Goal: Transaction & Acquisition: Book appointment/travel/reservation

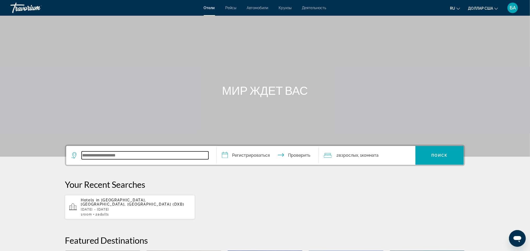
paste input "**********"
type input "**********"
click at [262, 155] on input "**********" at bounding box center [269, 156] width 104 height 20
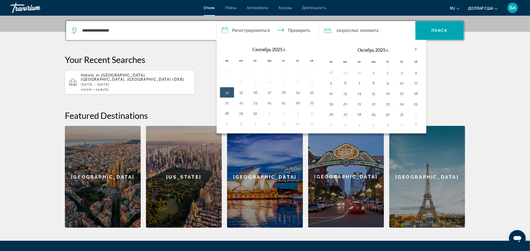
scroll to position [128, 0]
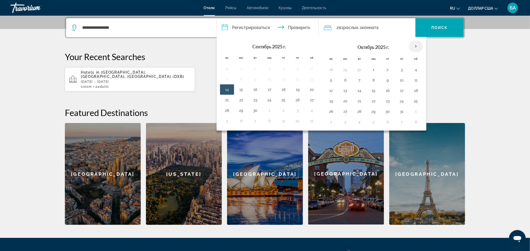
click at [418, 46] on th "В следующем месяце" at bounding box center [416, 47] width 14 height 12
click at [420, 45] on th "В следующем месяце" at bounding box center [416, 47] width 14 height 12
click at [419, 43] on th "В следующем месяце" at bounding box center [416, 47] width 14 height 12
click at [349, 80] on button "6" at bounding box center [345, 80] width 8 height 7
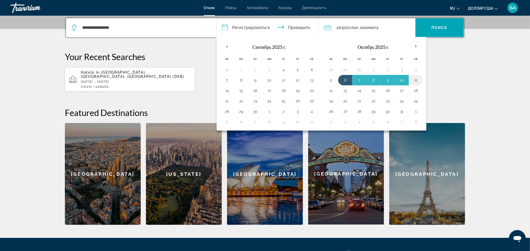
click at [420, 80] on button "11" at bounding box center [416, 80] width 8 height 7
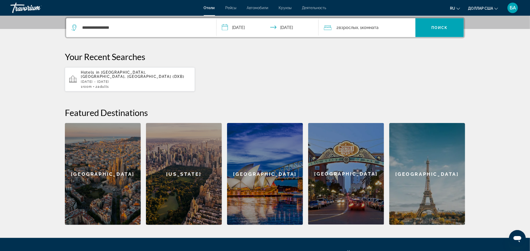
click at [257, 25] on input "**********" at bounding box center [269, 28] width 104 height 20
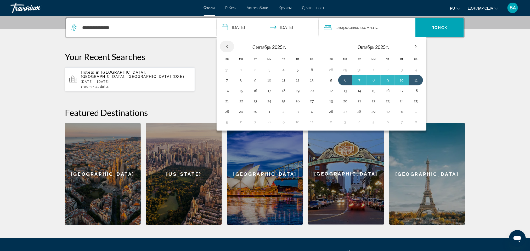
click at [229, 47] on th "Previous month" at bounding box center [227, 47] width 14 height 12
click at [345, 80] on button "6" at bounding box center [345, 80] width 8 height 7
click at [420, 79] on button "11" at bounding box center [416, 80] width 8 height 7
type input "**********"
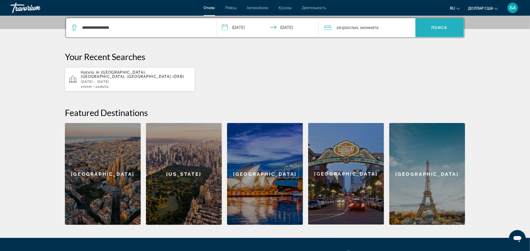
click at [450, 25] on span "Виджет поиска" at bounding box center [439, 27] width 48 height 13
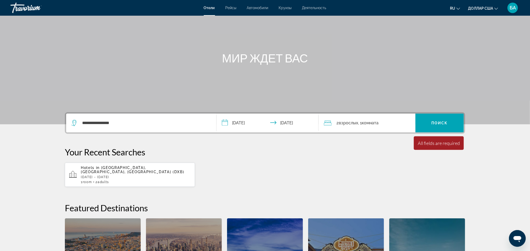
scroll to position [22, 0]
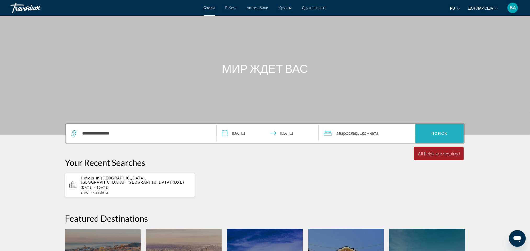
click at [439, 129] on span "Виджет поиска" at bounding box center [439, 133] width 48 height 13
click at [438, 132] on font "Поиск" at bounding box center [439, 134] width 16 height 4
click at [117, 179] on span "[GEOGRAPHIC_DATA], [GEOGRAPHIC_DATA], [GEOGRAPHIC_DATA] (DXB)" at bounding box center [133, 180] width 104 height 8
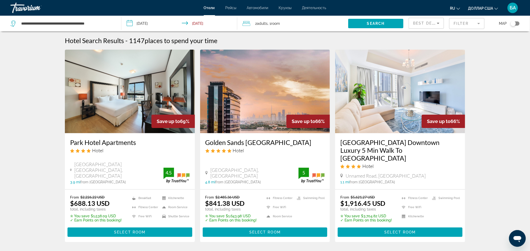
click at [179, 23] on input "**********" at bounding box center [180, 24] width 118 height 17
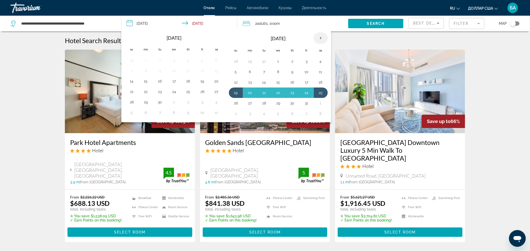
click at [325, 36] on th "Next month" at bounding box center [321, 38] width 14 height 12
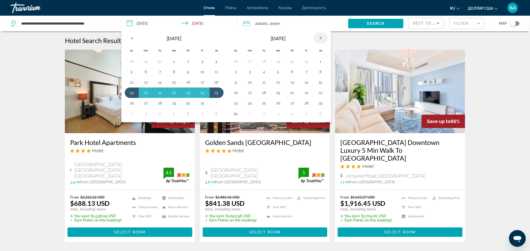
click at [325, 36] on th "Next month" at bounding box center [321, 38] width 14 height 12
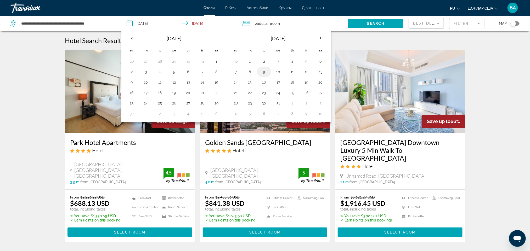
click at [264, 72] on button "9" at bounding box center [264, 71] width 8 height 7
click at [238, 82] on button "14" at bounding box center [236, 82] width 8 height 7
type input "**********"
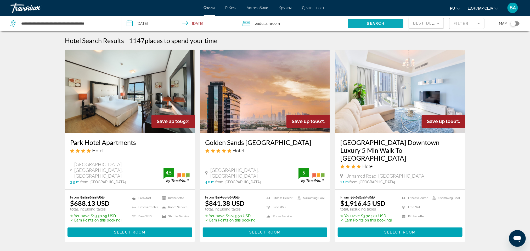
click at [387, 22] on span "Search widget" at bounding box center [375, 23] width 55 height 13
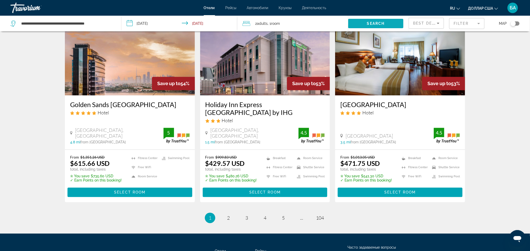
scroll to position [667, 0]
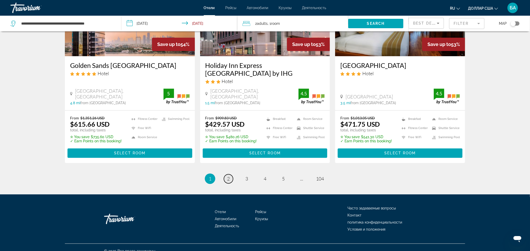
click at [228, 176] on span "2" at bounding box center [228, 179] width 3 height 6
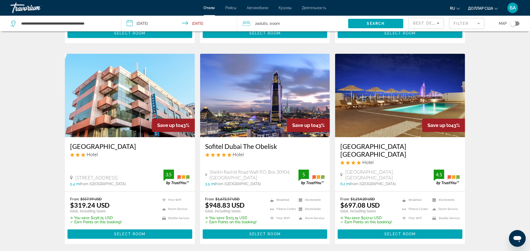
scroll to position [628, 0]
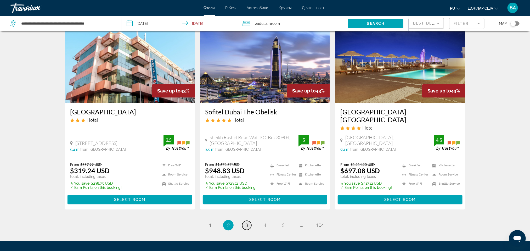
click at [247, 223] on span "3" at bounding box center [246, 226] width 3 height 6
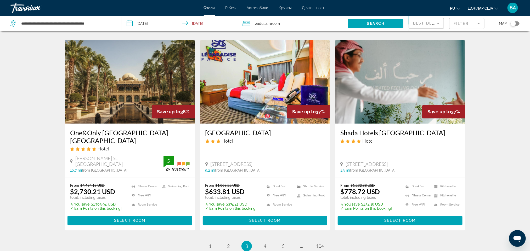
scroll to position [628, 0]
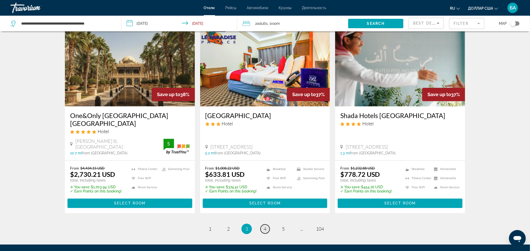
click at [265, 226] on span "4" at bounding box center [265, 229] width 3 height 6
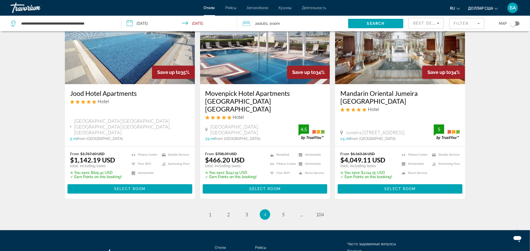
scroll to position [680, 0]
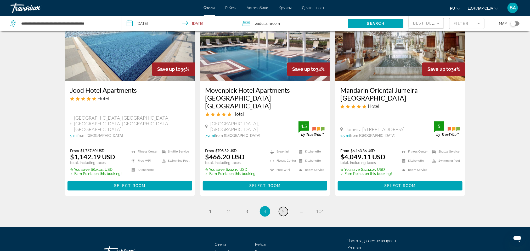
click at [282, 209] on span "5" at bounding box center [283, 212] width 3 height 6
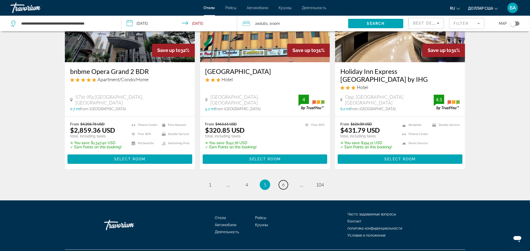
scroll to position [665, 0]
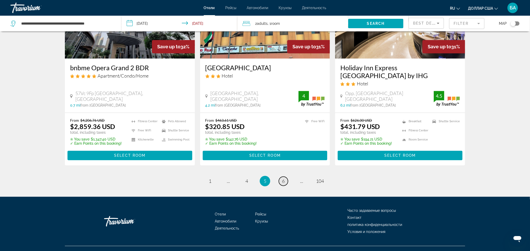
click at [284, 178] on span "6" at bounding box center [283, 181] width 3 height 6
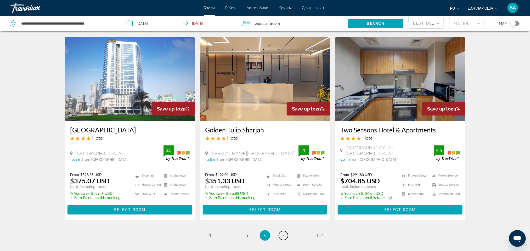
scroll to position [628, 0]
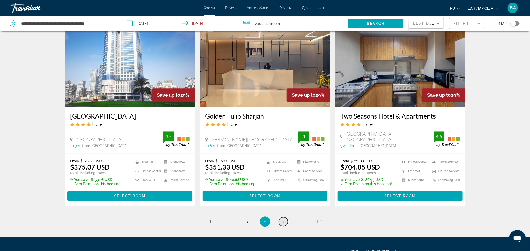
click at [283, 219] on span "7" at bounding box center [283, 222] width 3 height 6
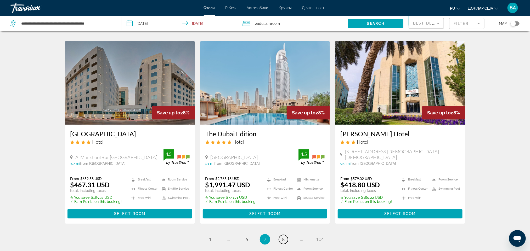
scroll to position [628, 0]
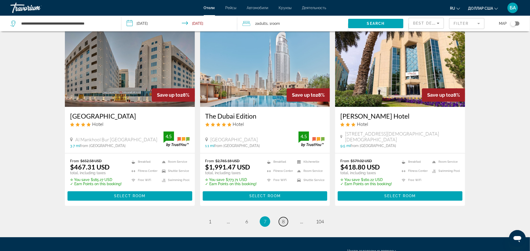
click at [283, 219] on span "8" at bounding box center [283, 222] width 3 height 6
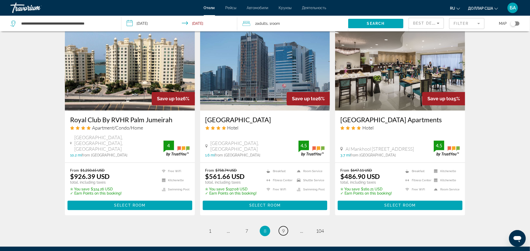
scroll to position [628, 0]
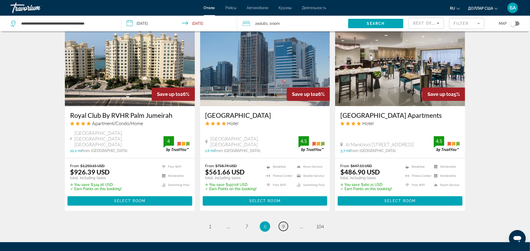
click at [285, 222] on link "page 9" at bounding box center [283, 226] width 9 height 9
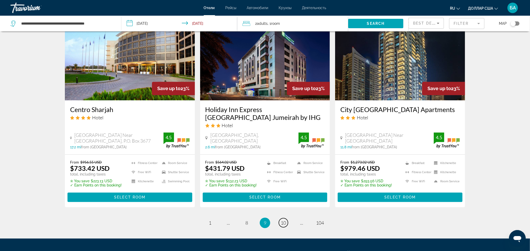
scroll to position [628, 0]
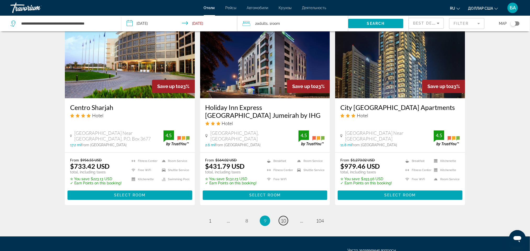
click at [284, 218] on span "10" at bounding box center [283, 221] width 5 height 6
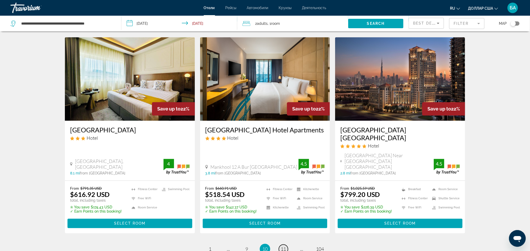
scroll to position [628, 0]
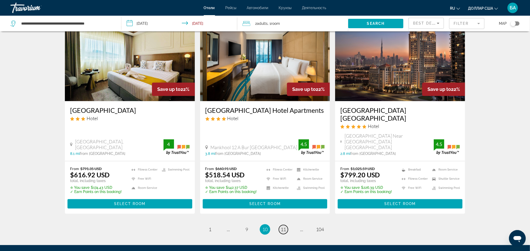
click at [286, 227] on span "11" at bounding box center [283, 230] width 5 height 6
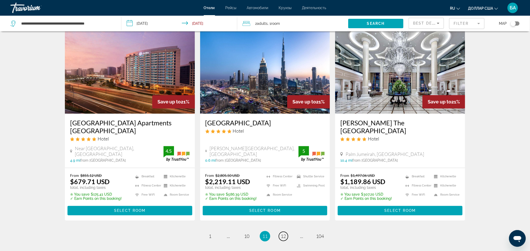
scroll to position [628, 0]
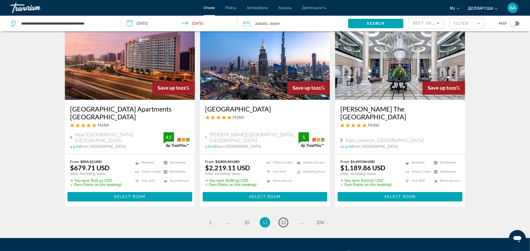
click at [286, 220] on span "12" at bounding box center [283, 223] width 5 height 6
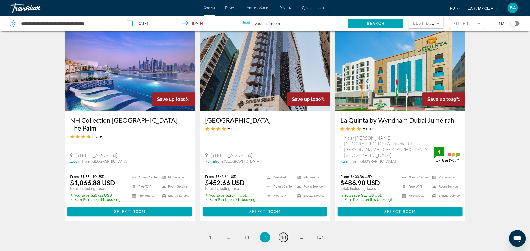
scroll to position [665, 0]
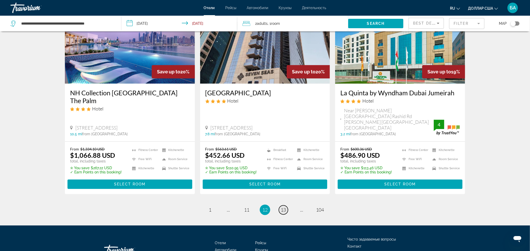
click at [285, 207] on span "13" at bounding box center [283, 210] width 5 height 6
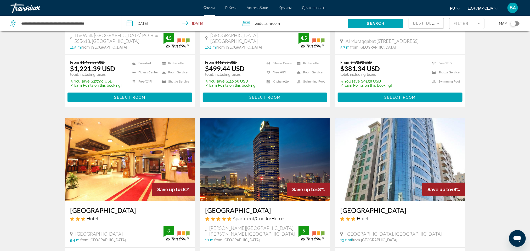
scroll to position [311, 0]
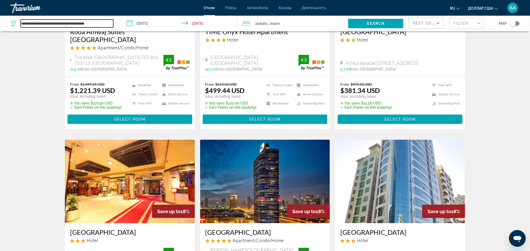
click at [105, 24] on input "**********" at bounding box center [67, 24] width 93 height 8
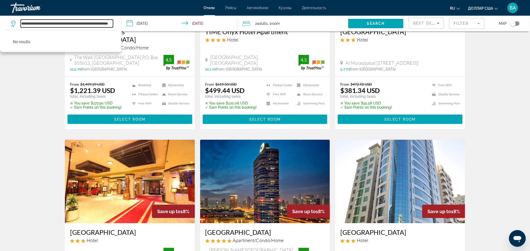
scroll to position [0, 22]
type input "**********"
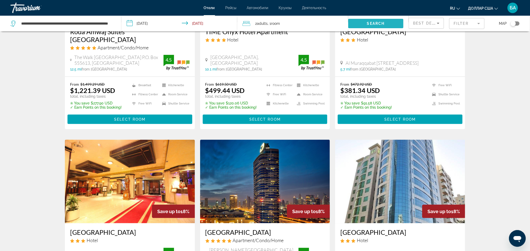
scroll to position [0, 0]
click at [393, 22] on span "Search widget" at bounding box center [375, 23] width 55 height 13
click at [377, 20] on span "Search widget" at bounding box center [375, 23] width 55 height 13
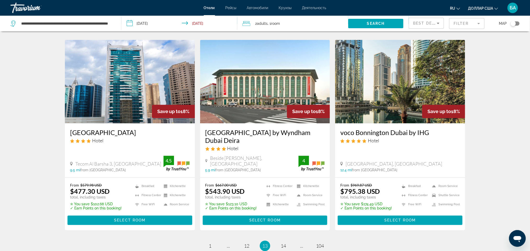
scroll to position [665, 0]
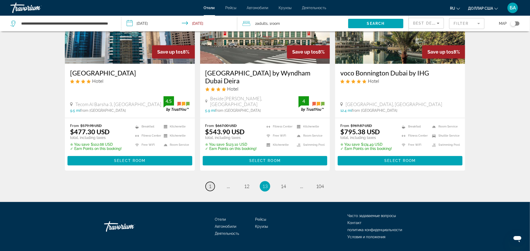
click at [209, 184] on span "1" at bounding box center [210, 187] width 3 height 6
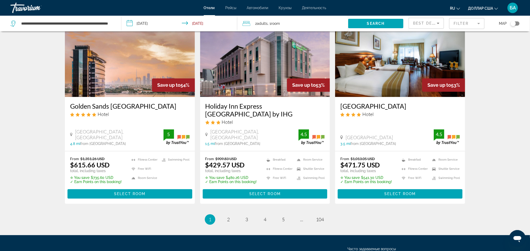
scroll to position [628, 0]
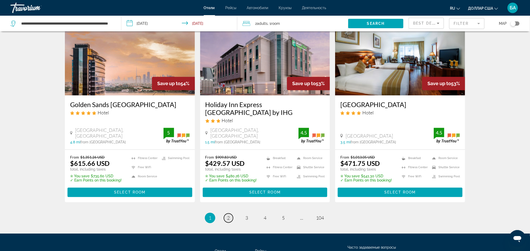
click at [227, 215] on span "2" at bounding box center [228, 218] width 3 height 6
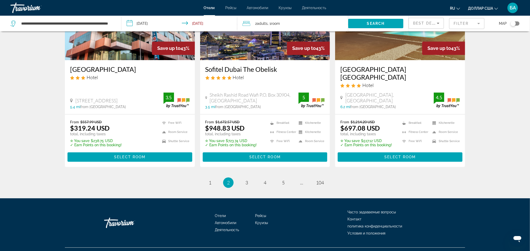
scroll to position [675, 0]
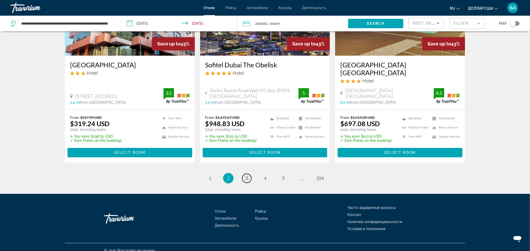
click at [247, 175] on span "3" at bounding box center [246, 178] width 3 height 6
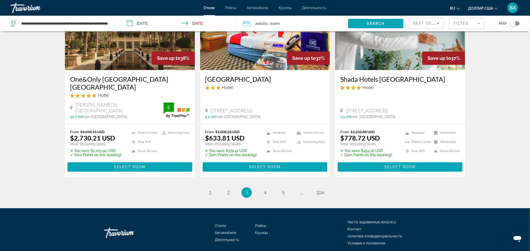
scroll to position [665, 0]
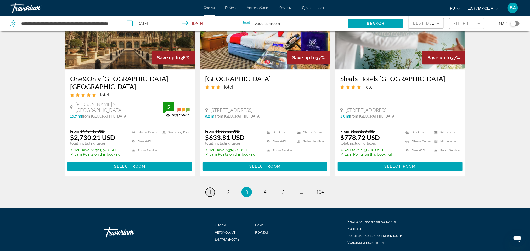
click at [210, 189] on span "1" at bounding box center [210, 192] width 3 height 6
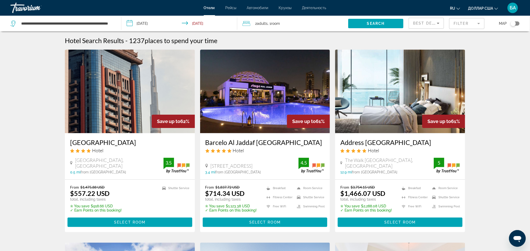
click at [479, 23] on mat-form-field "Filter" at bounding box center [466, 23] width 35 height 11
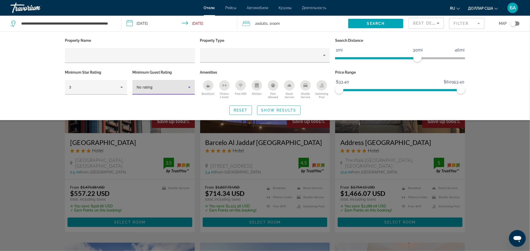
click at [190, 86] on icon "Hotel Filters" at bounding box center [189, 87] width 6 height 6
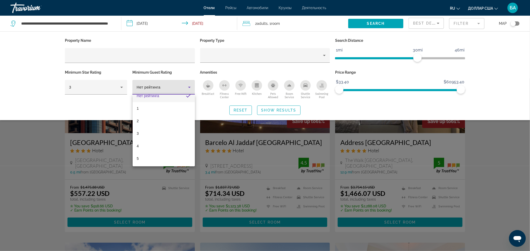
scroll to position [7, 0]
click at [139, 144] on mat-option "4" at bounding box center [164, 146] width 62 height 13
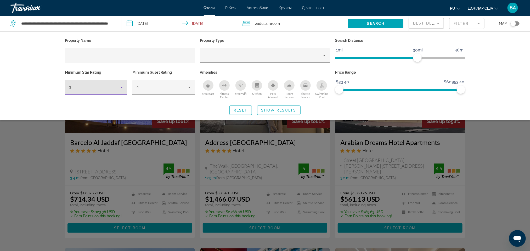
click at [121, 87] on icon "Hotel Filters" at bounding box center [121, 87] width 3 height 1
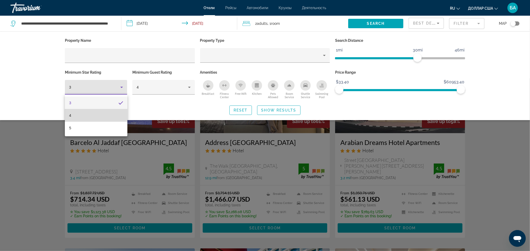
click at [70, 114] on font "4" at bounding box center [70, 116] width 2 height 4
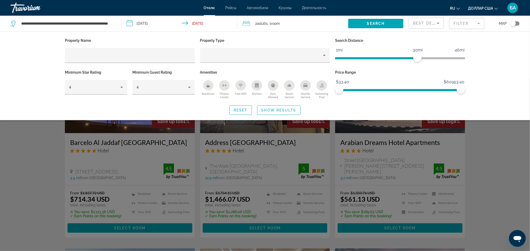
click at [171, 104] on div "Property Name Property Type Search Distance 1mi 46mi 30mi Minimum Star Rating 4…" at bounding box center [264, 76] width 421 height 78
click at [286, 109] on span "Show Results" at bounding box center [278, 110] width 35 height 4
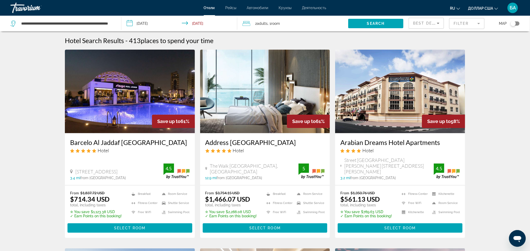
click at [457, 26] on mat-form-field "Filter" at bounding box center [466, 23] width 35 height 11
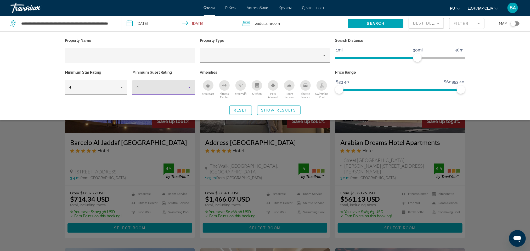
click at [147, 90] on div "4" at bounding box center [162, 87] width 51 height 6
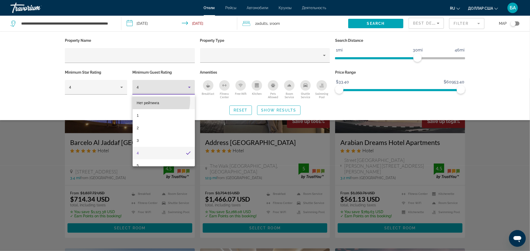
click at [155, 101] on font "Нет рейтинга" at bounding box center [148, 103] width 22 height 4
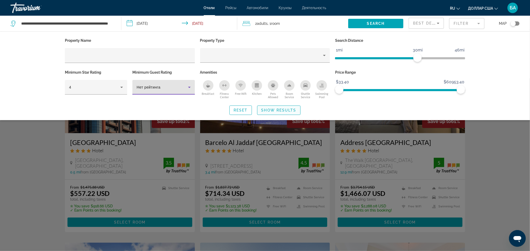
click at [289, 107] on span "Search widget" at bounding box center [278, 110] width 43 height 13
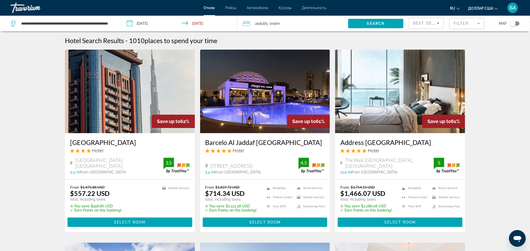
click at [456, 23] on mat-form-field "Filter" at bounding box center [466, 23] width 35 height 11
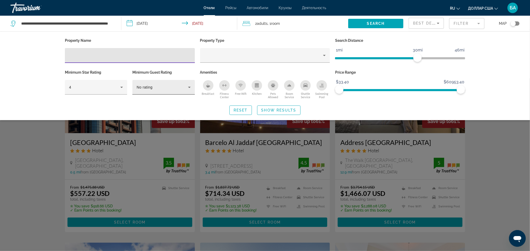
click at [148, 82] on div "No rating" at bounding box center [164, 87] width 54 height 15
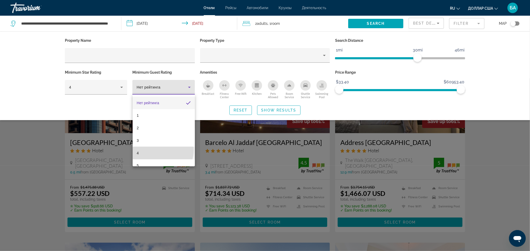
click at [162, 150] on mat-option "4" at bounding box center [164, 153] width 62 height 13
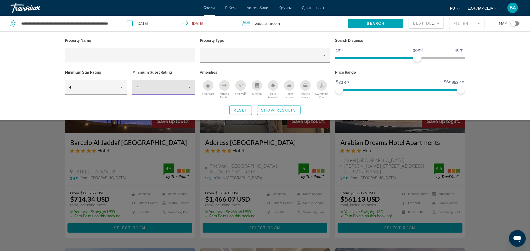
click at [162, 91] on div "4" at bounding box center [164, 87] width 54 height 15
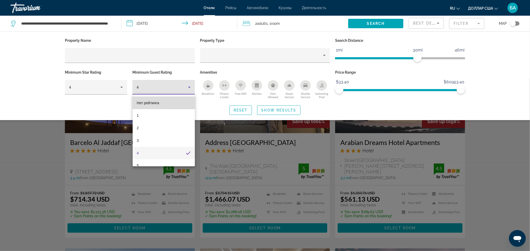
click at [167, 105] on mat-option "Нет рейтинга" at bounding box center [164, 103] width 62 height 13
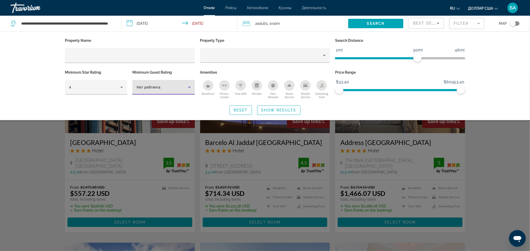
click at [177, 82] on div "Нет рейтинга" at bounding box center [164, 87] width 54 height 15
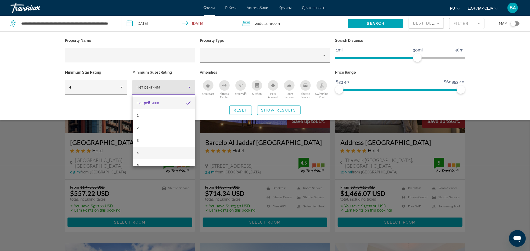
click at [160, 150] on mat-option "4" at bounding box center [164, 153] width 62 height 13
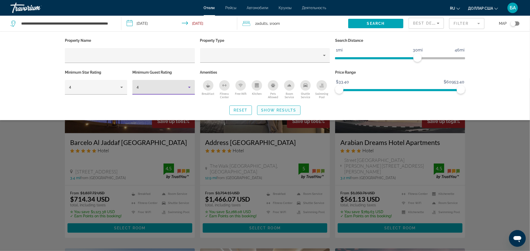
click at [262, 109] on span "Show Results" at bounding box center [278, 110] width 35 height 4
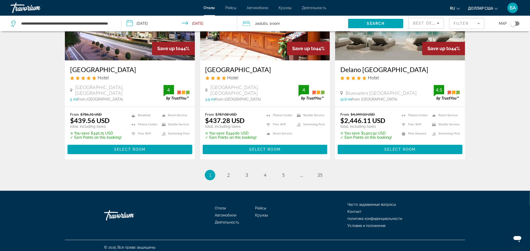
scroll to position [665, 0]
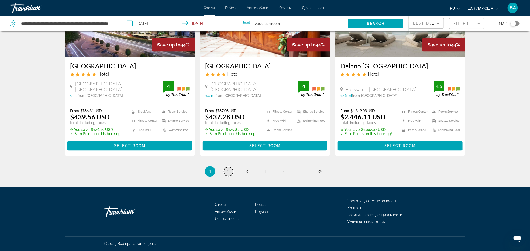
click at [229, 169] on span "2" at bounding box center [228, 172] width 3 height 6
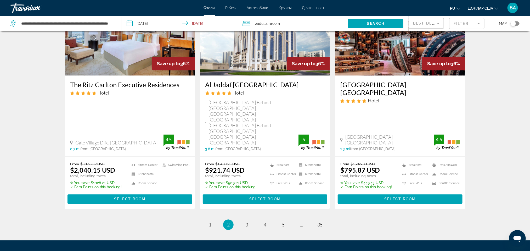
scroll to position [670, 0]
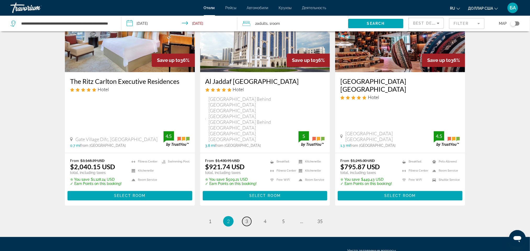
click at [245, 219] on span "3" at bounding box center [246, 222] width 3 height 6
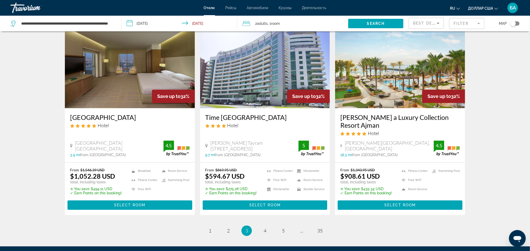
scroll to position [628, 0]
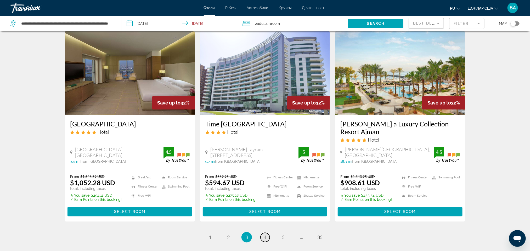
click at [266, 235] on span "4" at bounding box center [265, 238] width 3 height 6
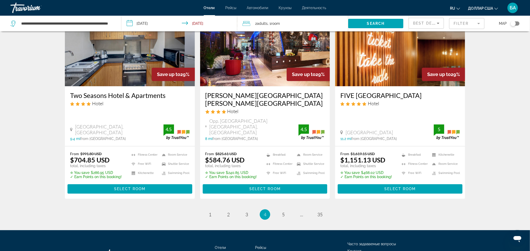
scroll to position [672, 0]
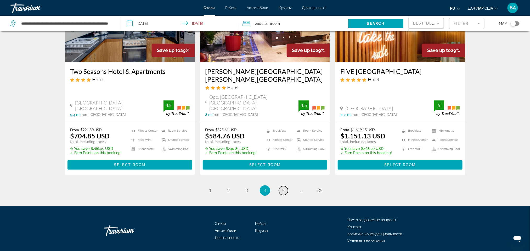
click at [284, 188] on span "5" at bounding box center [283, 191] width 3 height 6
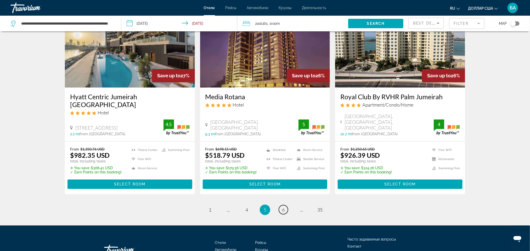
scroll to position [657, 0]
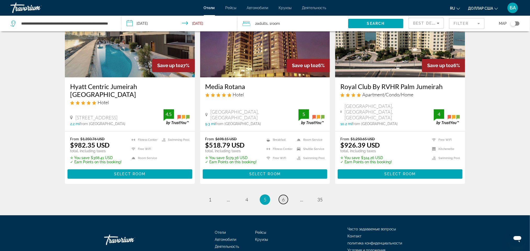
click at [282, 197] on span "6" at bounding box center [283, 200] width 3 height 6
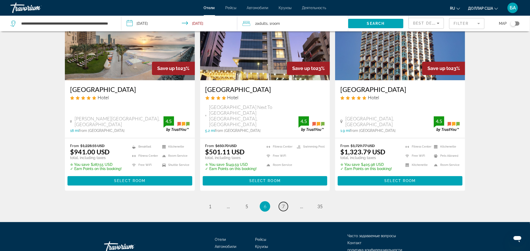
scroll to position [657, 0]
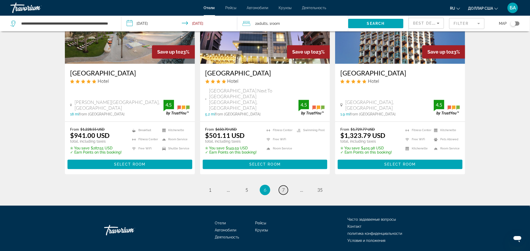
click at [282, 187] on span "7" at bounding box center [283, 190] width 3 height 6
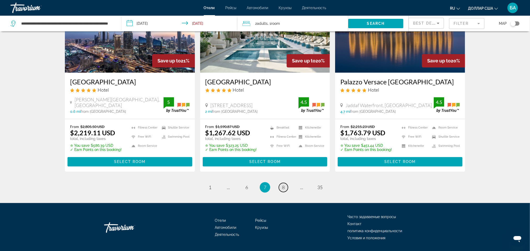
scroll to position [670, 0]
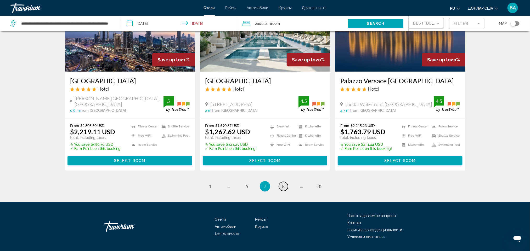
click at [282, 184] on span "8" at bounding box center [283, 187] width 3 height 6
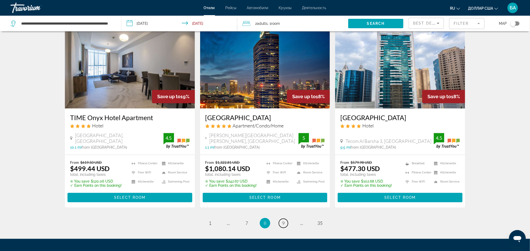
scroll to position [665, 0]
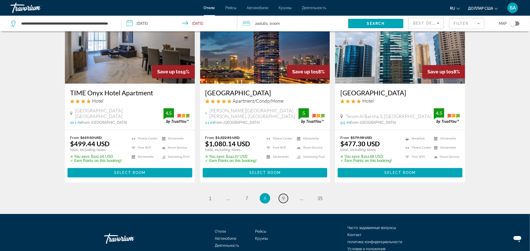
click at [284, 196] on span "9" at bounding box center [283, 199] width 3 height 6
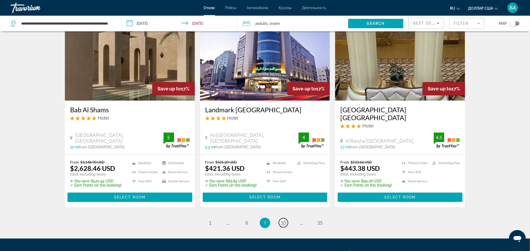
scroll to position [657, 0]
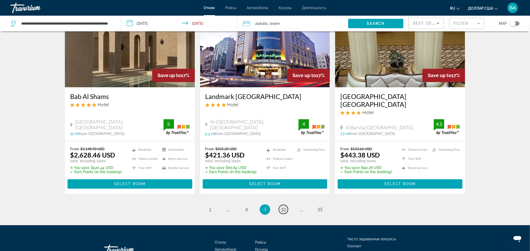
click at [285, 207] on span "10" at bounding box center [283, 210] width 5 height 6
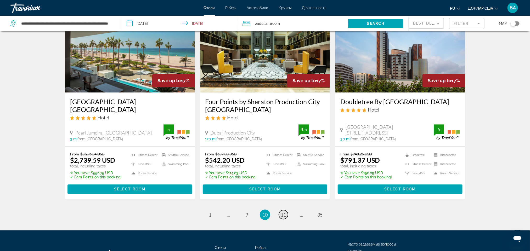
scroll to position [665, 0]
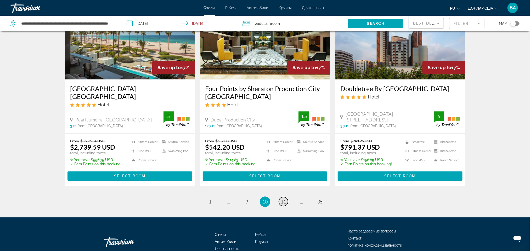
click at [285, 199] on span "11" at bounding box center [283, 202] width 5 height 6
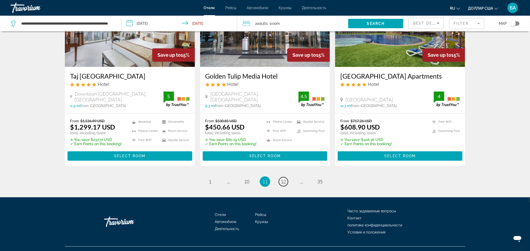
scroll to position [667, 0]
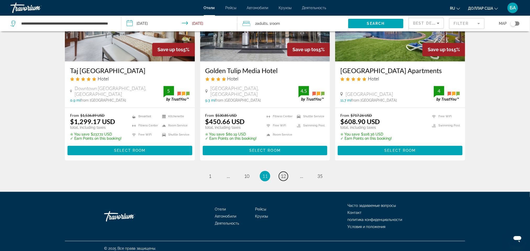
click at [281, 176] on span "12" at bounding box center [283, 176] width 5 height 6
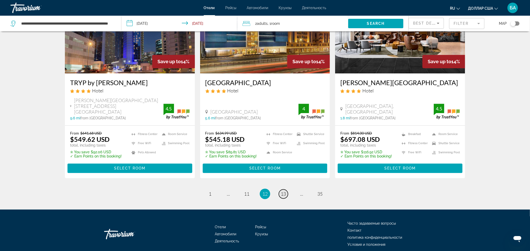
scroll to position [665, 0]
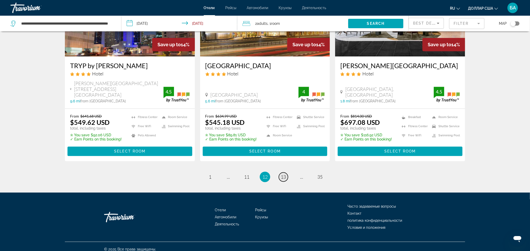
click at [282, 174] on span "13" at bounding box center [283, 177] width 5 height 6
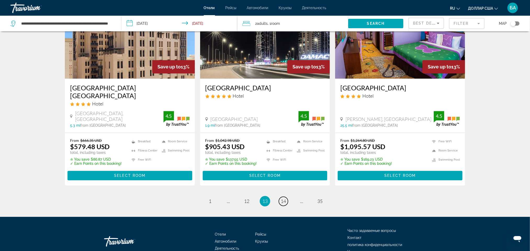
scroll to position [672, 0]
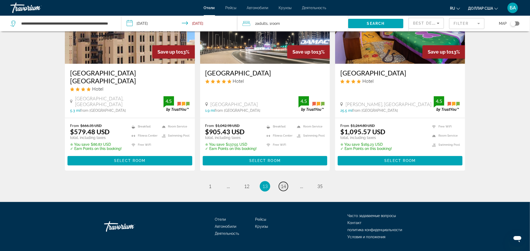
click at [286, 184] on span "14" at bounding box center [283, 187] width 5 height 6
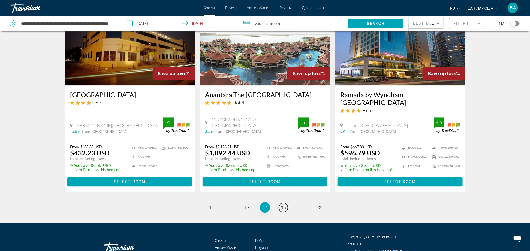
scroll to position [667, 0]
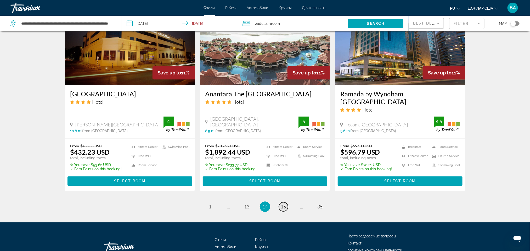
click at [284, 204] on span "15" at bounding box center [283, 207] width 5 height 6
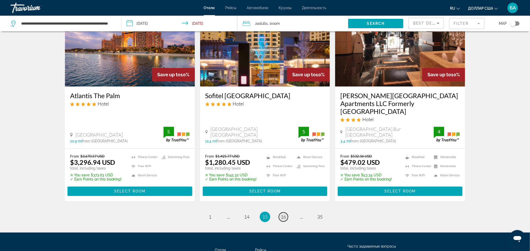
scroll to position [665, 0]
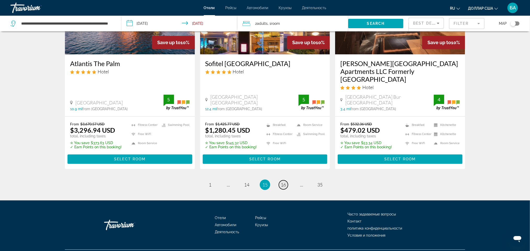
click at [283, 182] on span "16" at bounding box center [283, 185] width 5 height 6
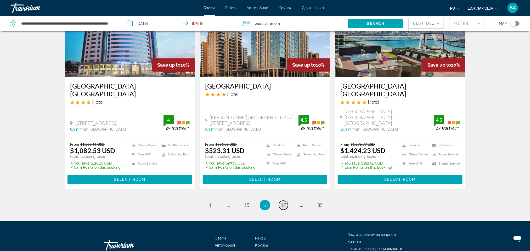
scroll to position [678, 0]
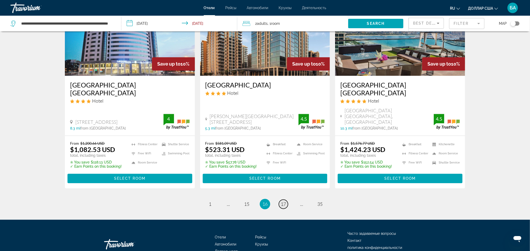
click at [283, 201] on span "17" at bounding box center [283, 204] width 5 height 6
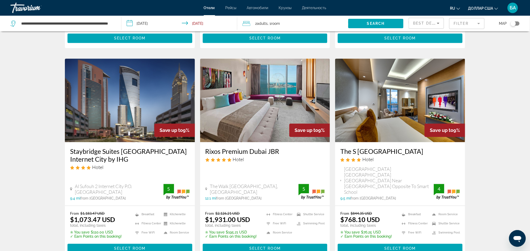
scroll to position [628, 0]
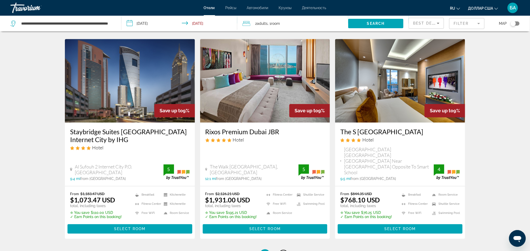
click at [285, 251] on span "18" at bounding box center [283, 255] width 5 height 6
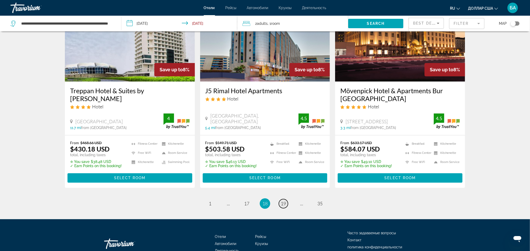
scroll to position [672, 0]
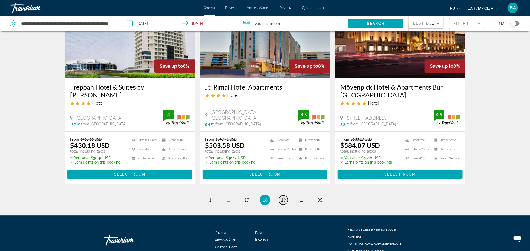
click at [284, 197] on span "19" at bounding box center [283, 200] width 5 height 6
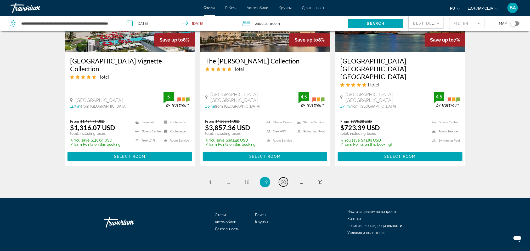
scroll to position [672, 0]
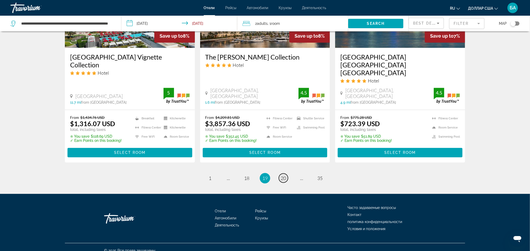
click at [284, 175] on span "20" at bounding box center [283, 178] width 5 height 6
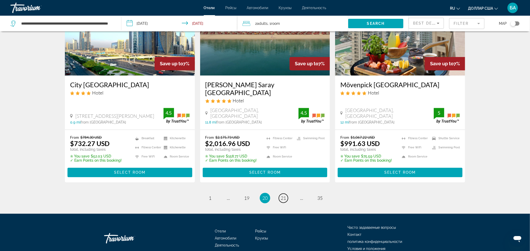
scroll to position [672, 0]
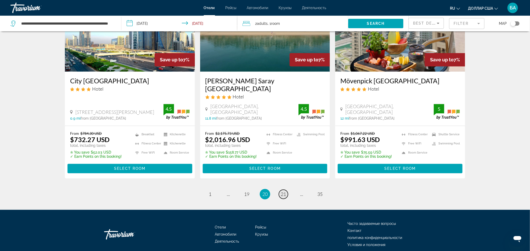
click at [282, 191] on span "21" at bounding box center [283, 194] width 5 height 6
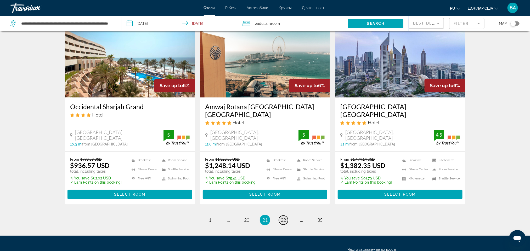
scroll to position [657, 0]
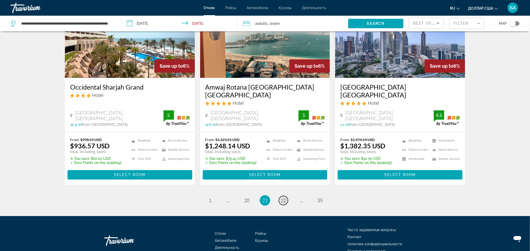
click at [282, 198] on span "22" at bounding box center [283, 201] width 5 height 6
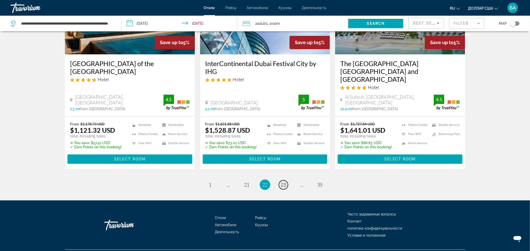
scroll to position [680, 0]
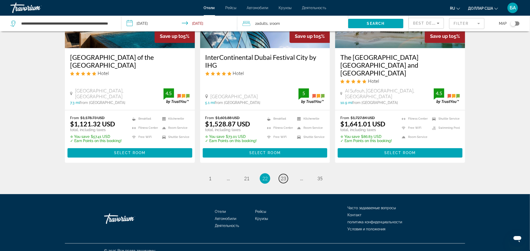
click at [282, 176] on span "23" at bounding box center [283, 179] width 5 height 6
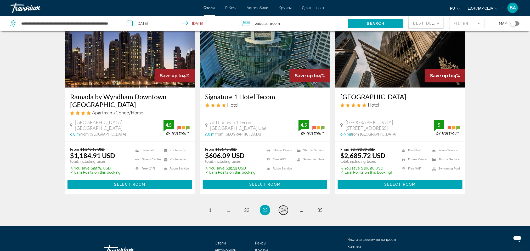
scroll to position [667, 0]
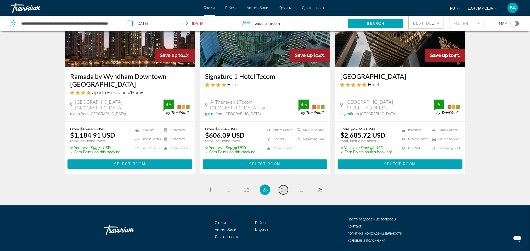
click at [283, 190] on span "24" at bounding box center [283, 190] width 5 height 6
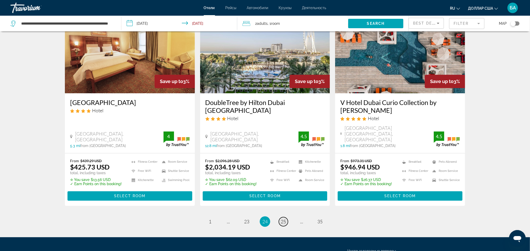
scroll to position [649, 0]
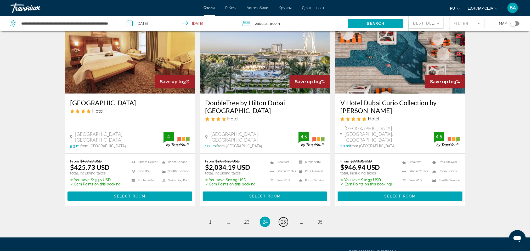
click at [283, 219] on span "25" at bounding box center [283, 222] width 5 height 6
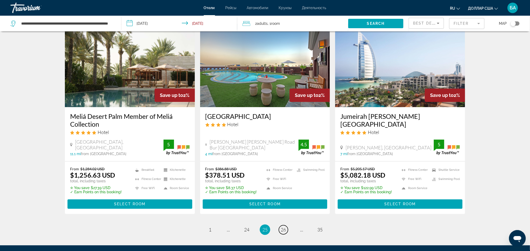
scroll to position [628, 0]
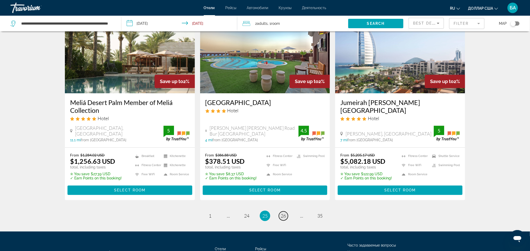
click at [284, 213] on span "26" at bounding box center [283, 216] width 5 height 6
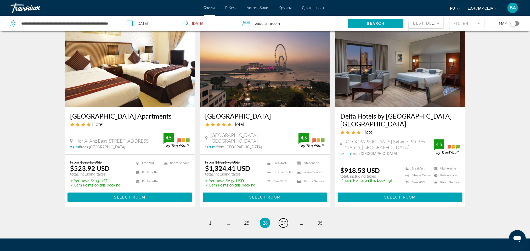
scroll to position [667, 0]
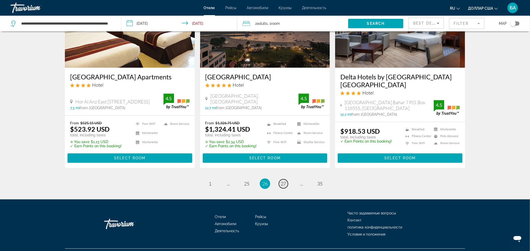
click at [283, 181] on span "27" at bounding box center [283, 184] width 5 height 6
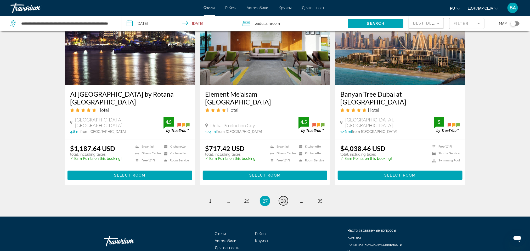
scroll to position [645, 0]
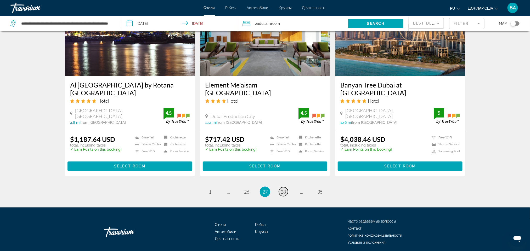
click at [284, 189] on span "28" at bounding box center [283, 192] width 5 height 6
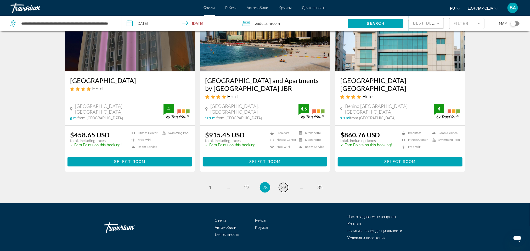
scroll to position [647, 0]
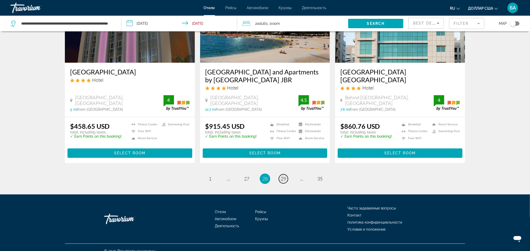
click at [284, 176] on span "29" at bounding box center [283, 179] width 5 height 6
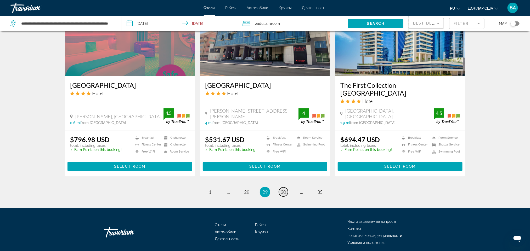
scroll to position [647, 0]
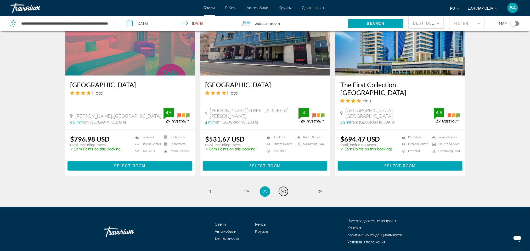
click at [284, 189] on span "30" at bounding box center [283, 192] width 5 height 6
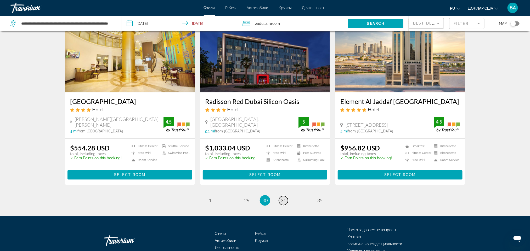
scroll to position [628, 0]
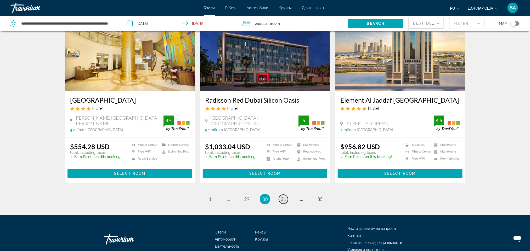
click at [284, 196] on span "31" at bounding box center [283, 199] width 5 height 6
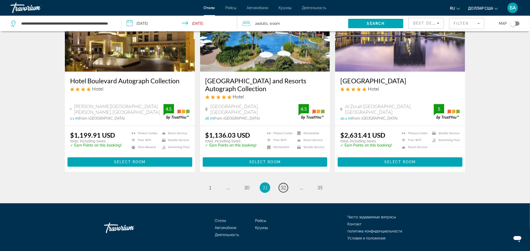
scroll to position [647, 0]
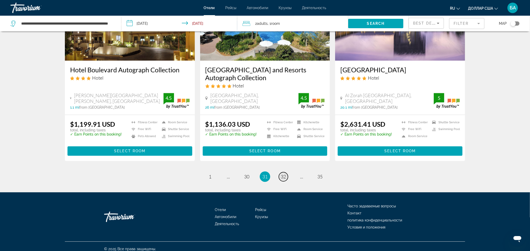
click at [284, 174] on span "32" at bounding box center [283, 177] width 5 height 6
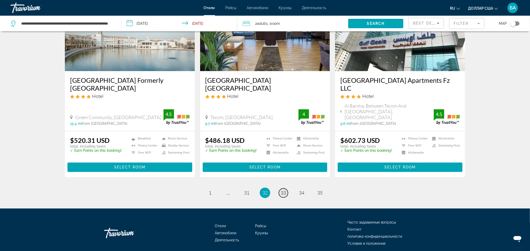
scroll to position [647, 0]
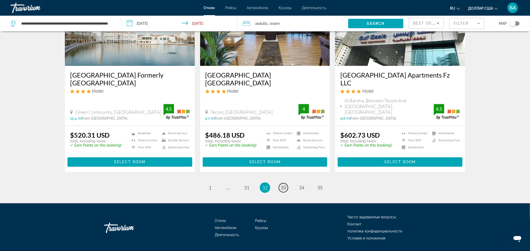
click at [284, 185] on span "33" at bounding box center [283, 188] width 5 height 6
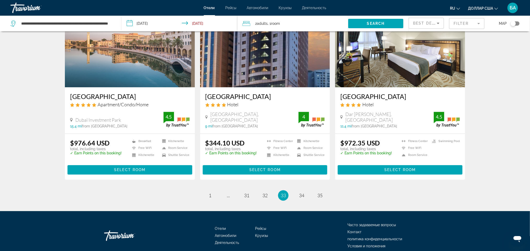
scroll to position [639, 0]
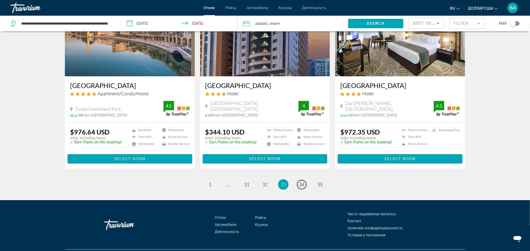
click at [301, 182] on span "34" at bounding box center [301, 185] width 5 height 6
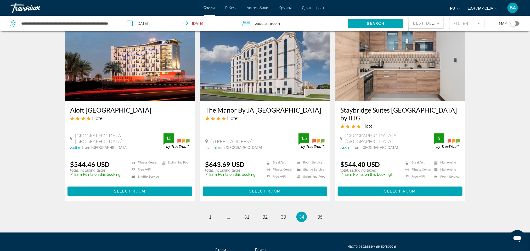
scroll to position [628, 0]
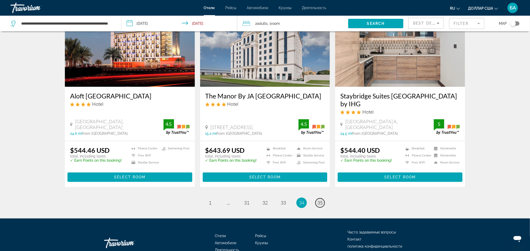
click at [318, 200] on span "35" at bounding box center [319, 203] width 5 height 6
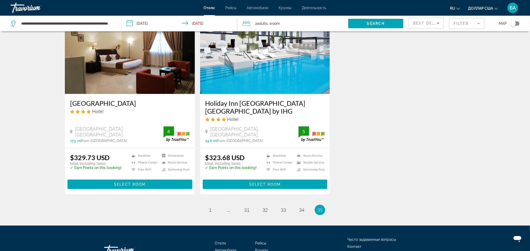
scroll to position [235, 0]
